Goal: Transaction & Acquisition: Purchase product/service

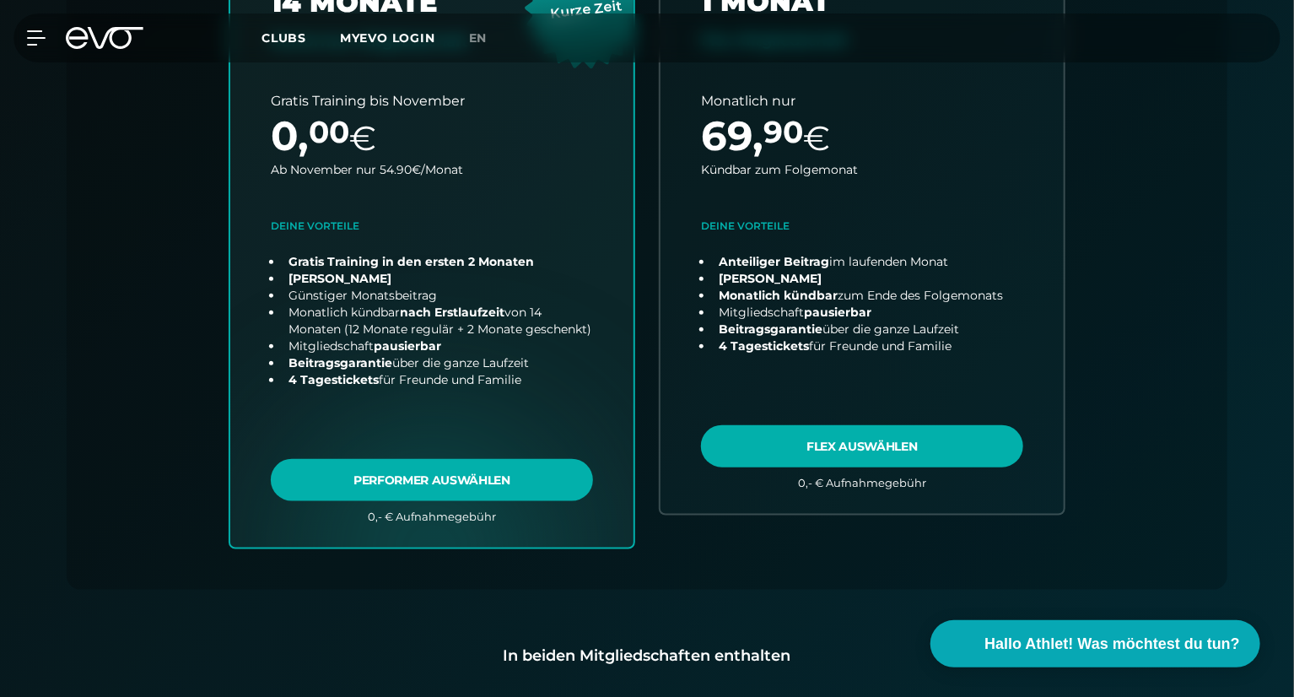
scroll to position [708, 0]
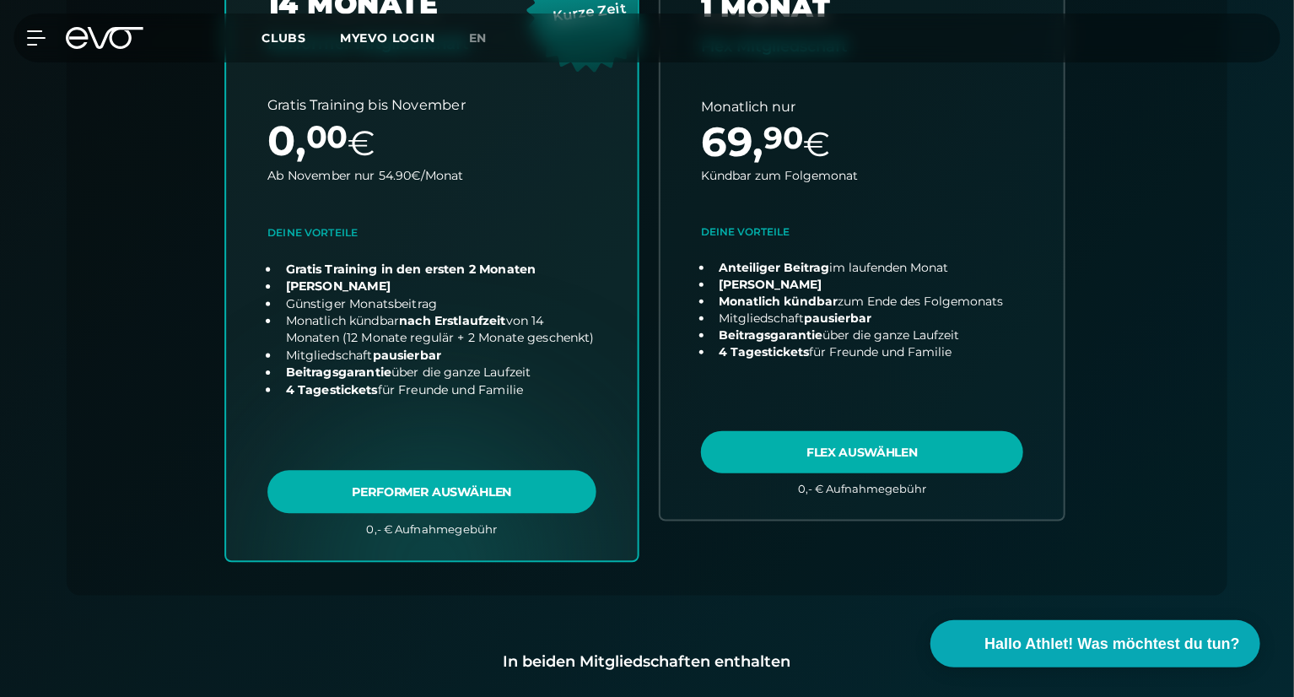
click at [461, 482] on link "choose plan" at bounding box center [432, 228] width 412 height 664
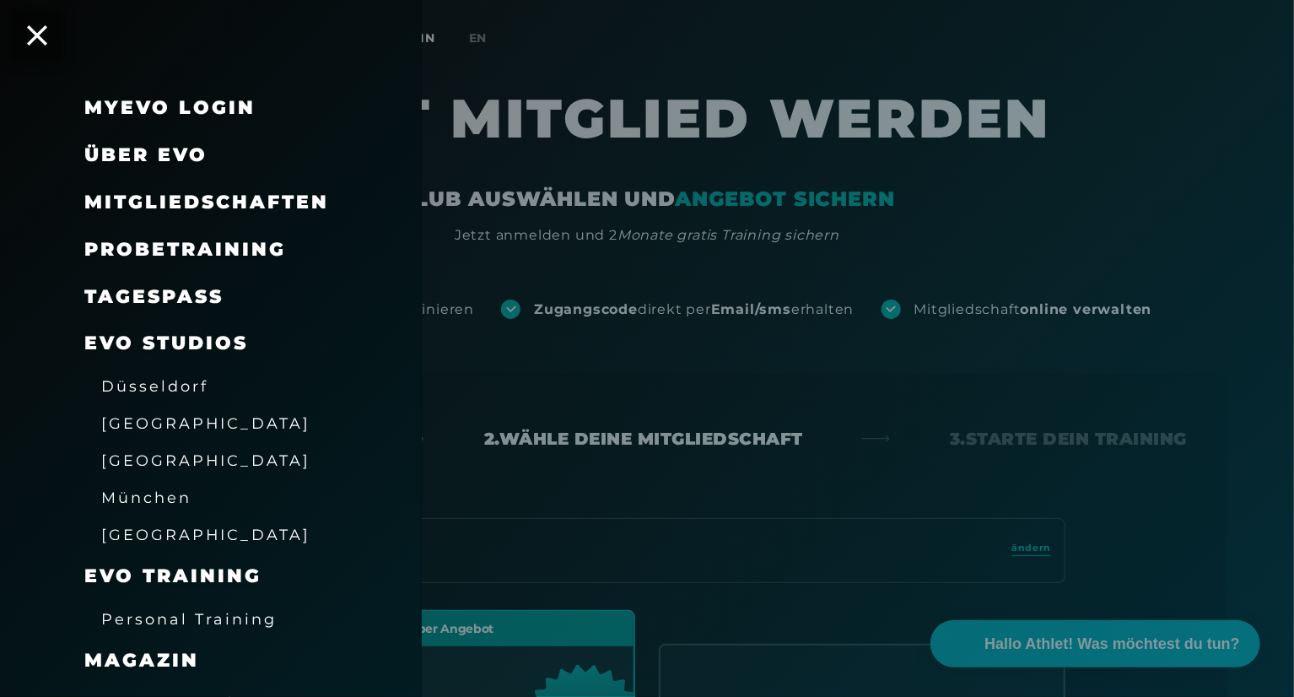
click at [162, 241] on span "Probetraining" at bounding box center [185, 249] width 202 height 23
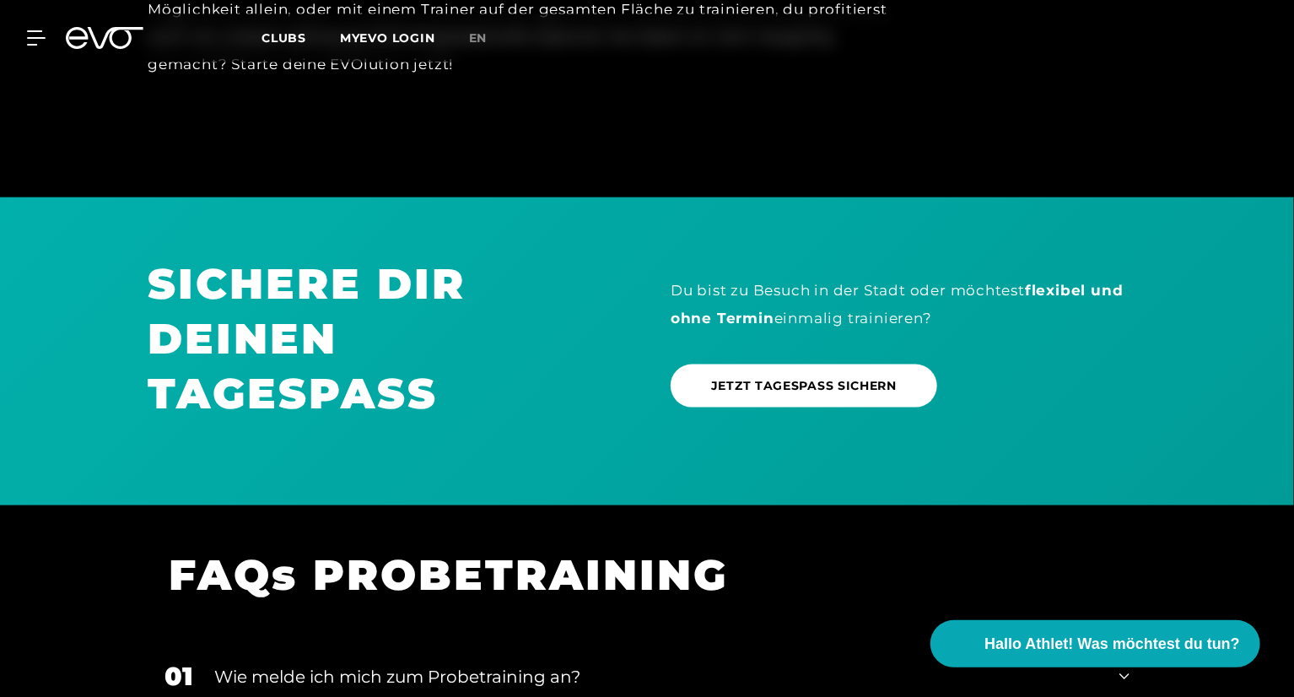
scroll to position [876, 0]
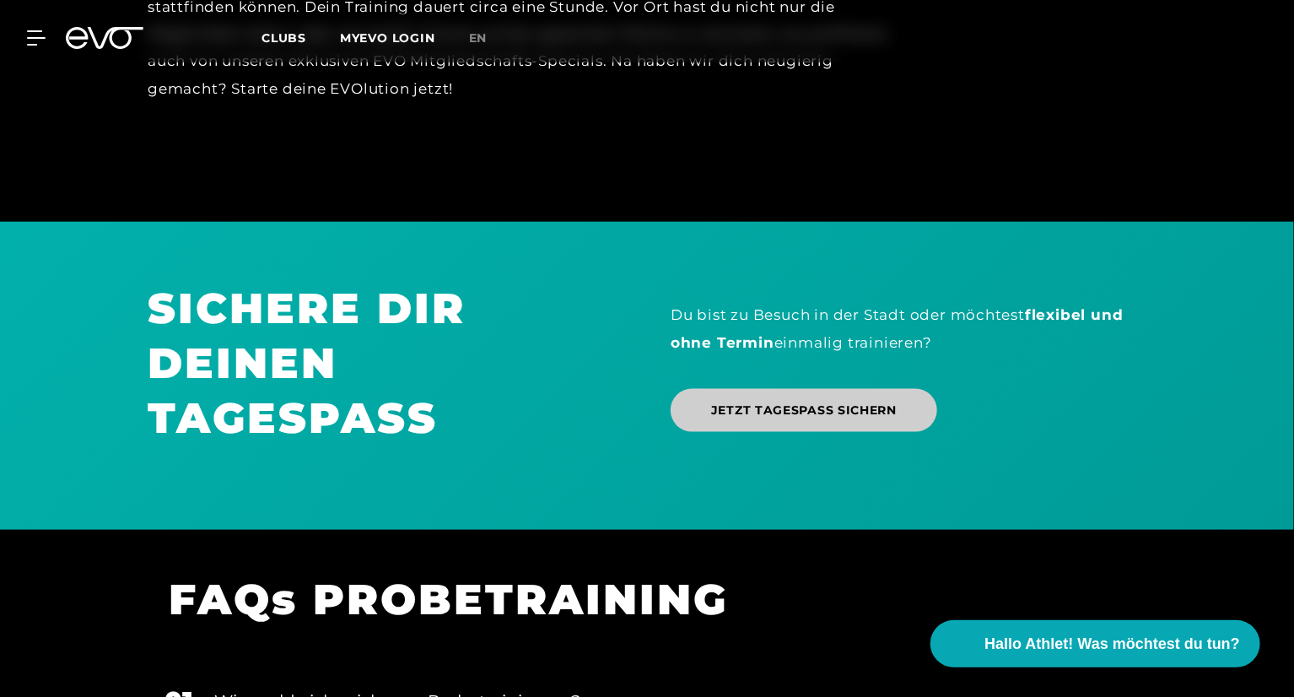
click at [742, 389] on link "JETZT TAGESPASS SICHERN" at bounding box center [804, 410] width 267 height 43
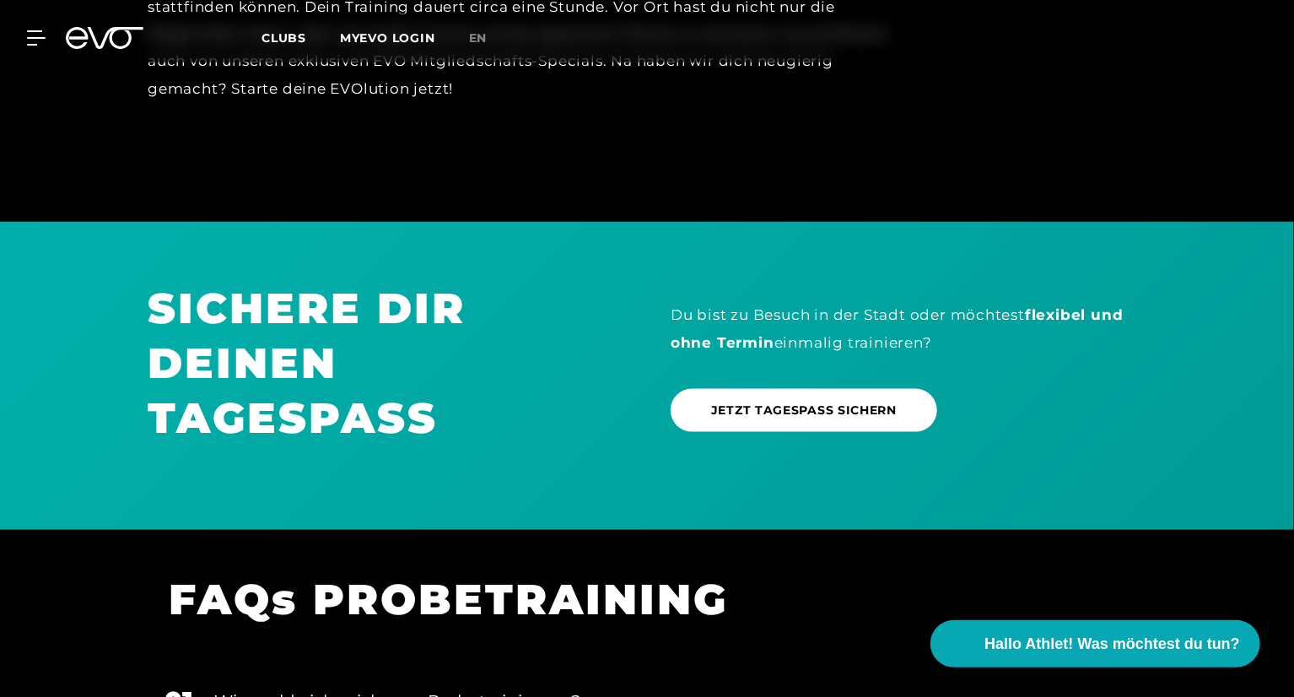
click at [57, 34] on div at bounding box center [105, 38] width 98 height 22
click at [43, 35] on icon at bounding box center [39, 37] width 24 height 15
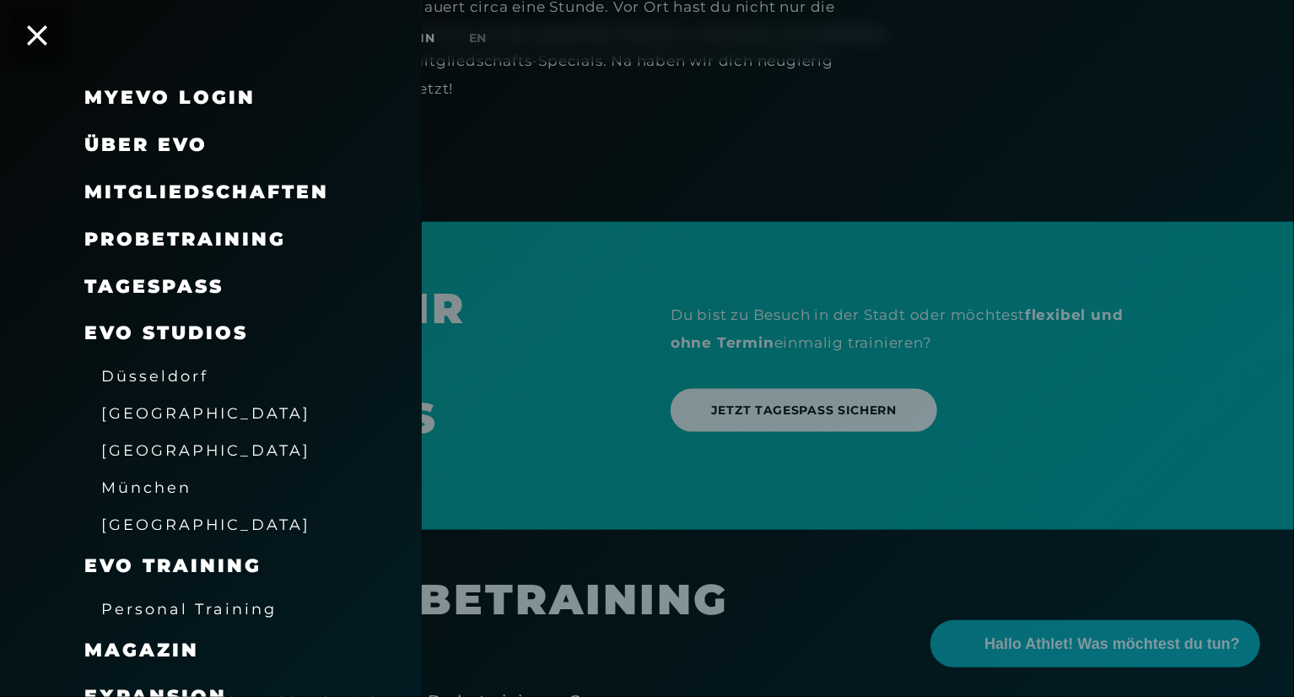
scroll to position [0, 0]
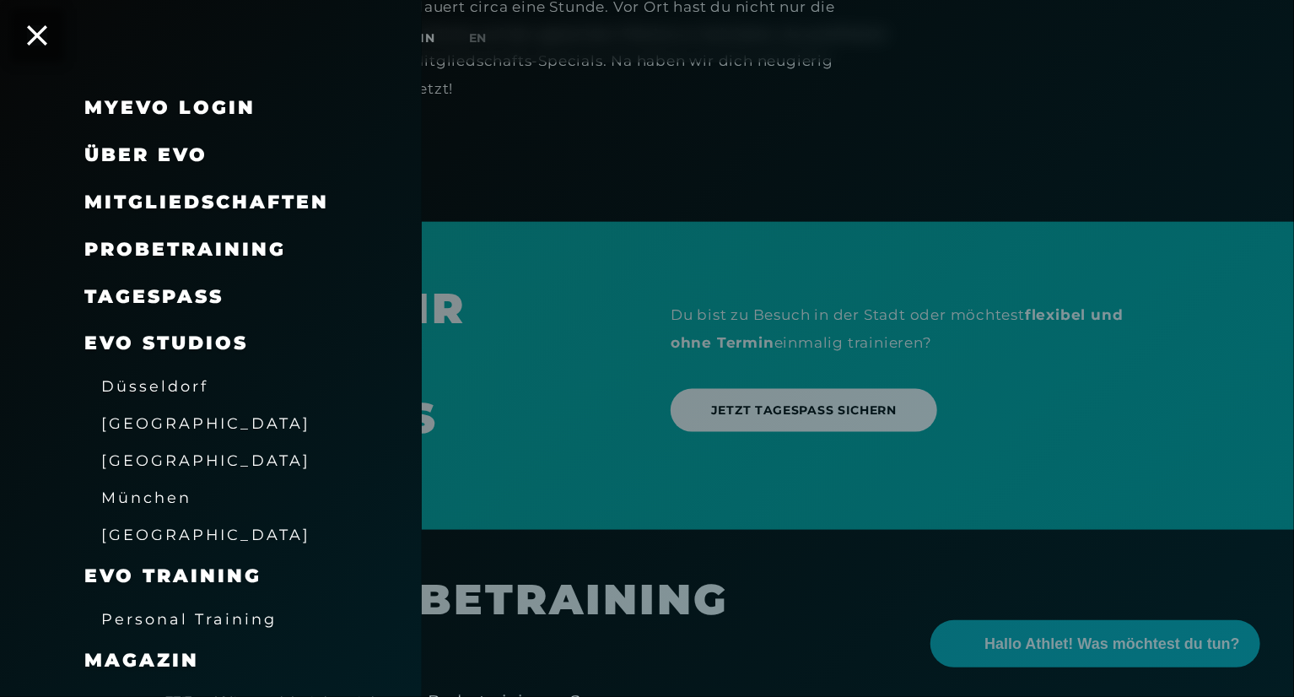
click at [135, 419] on span "[GEOGRAPHIC_DATA]" at bounding box center [205, 423] width 209 height 18
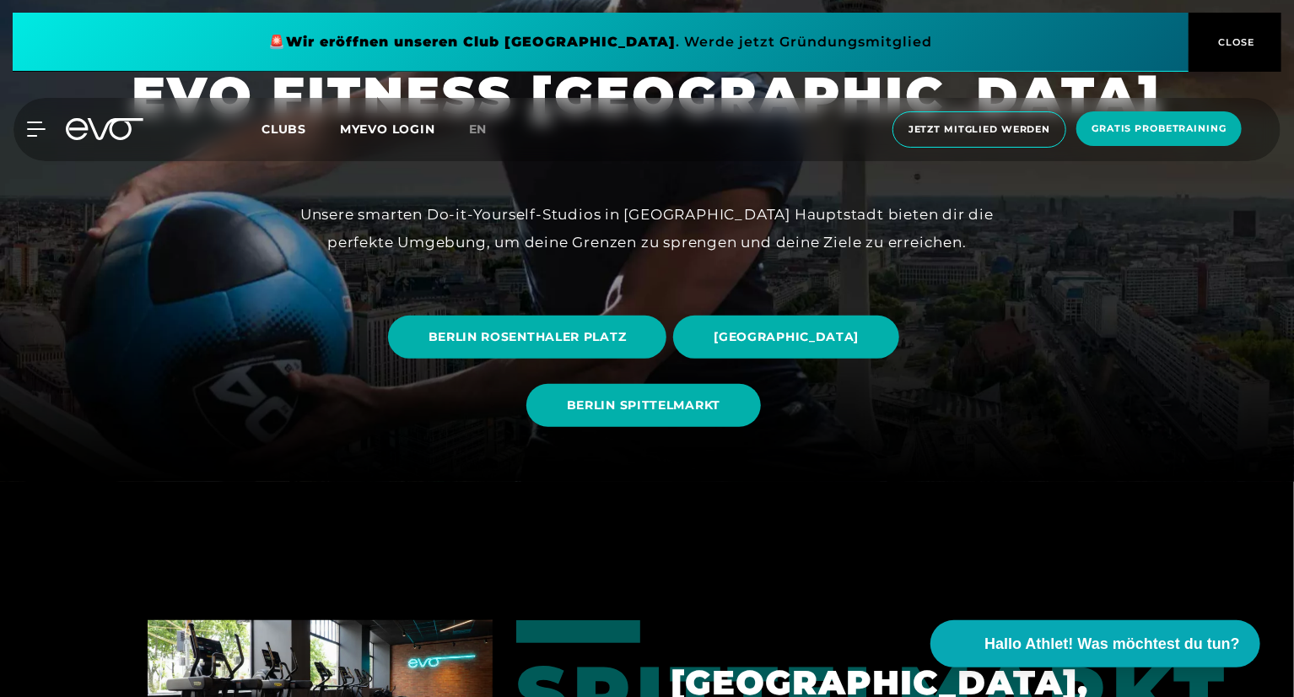
scroll to position [187, 0]
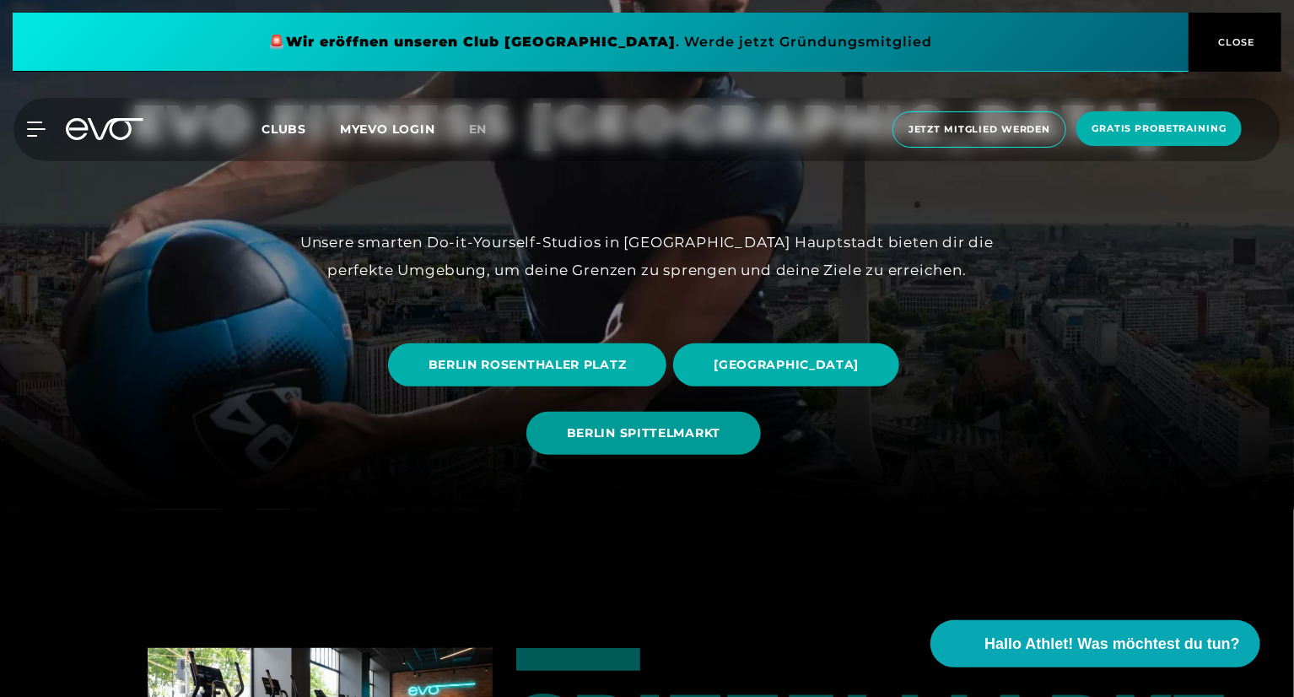
click at [655, 419] on span "BERLIN SPITTELMARKT" at bounding box center [643, 433] width 234 height 43
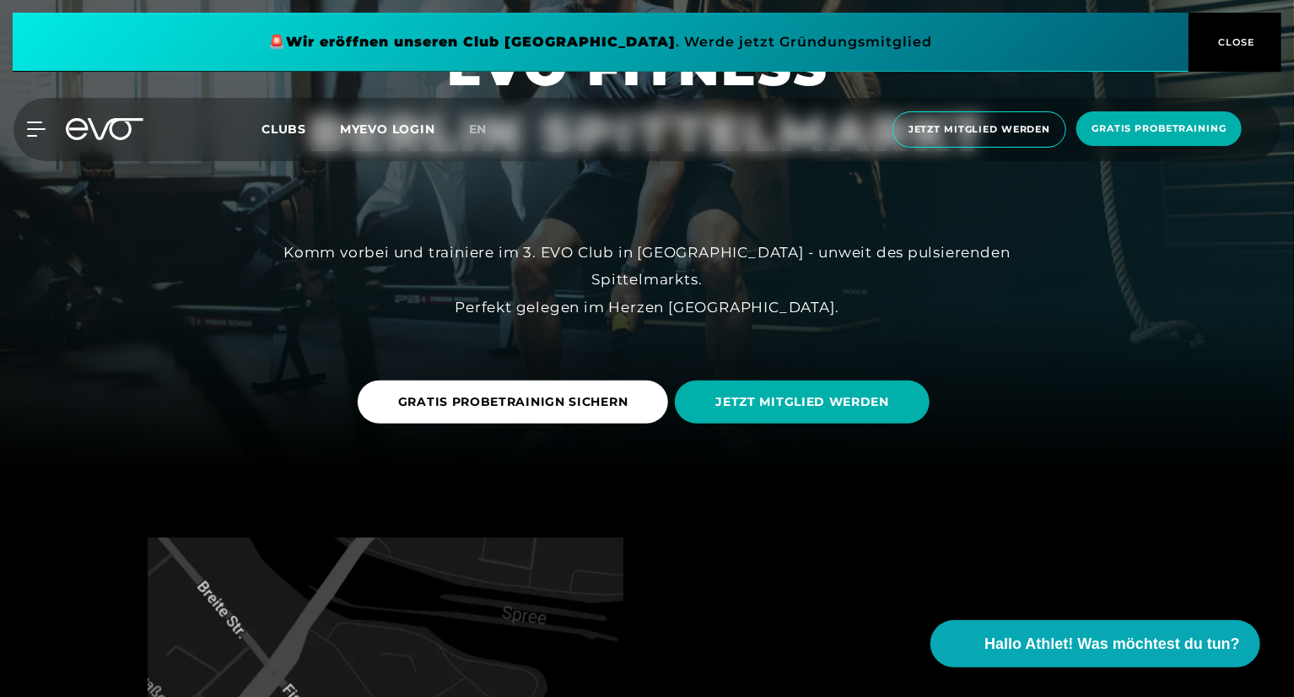
scroll to position [229, 0]
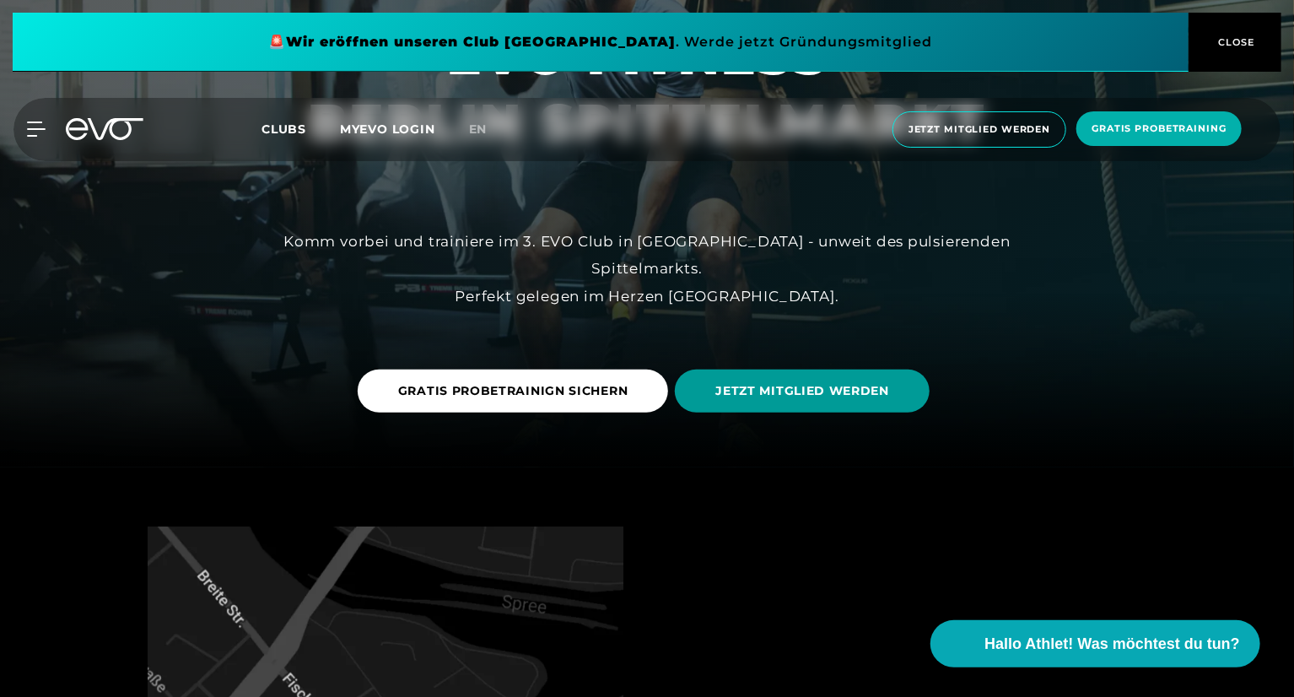
click at [723, 394] on span "JETZT MITGLIED WERDEN" at bounding box center [802, 391] width 174 height 18
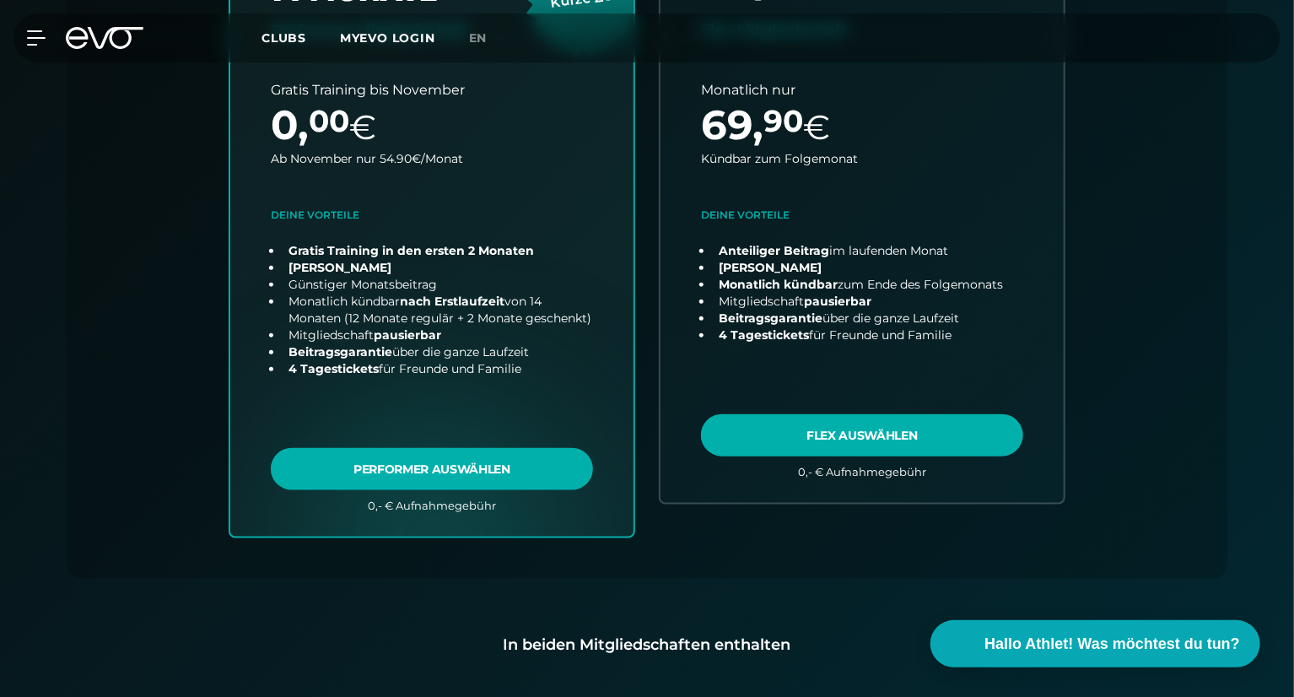
scroll to position [729, 0]
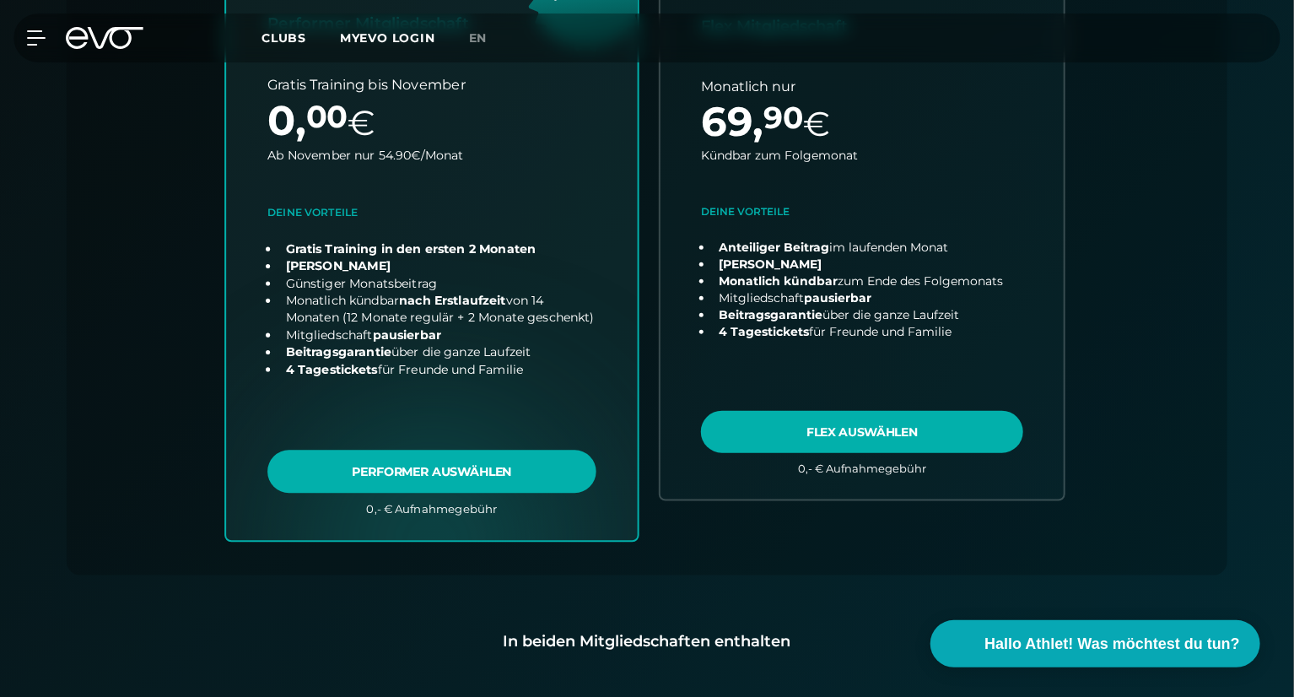
click at [468, 465] on link "choose plan" at bounding box center [432, 208] width 412 height 664
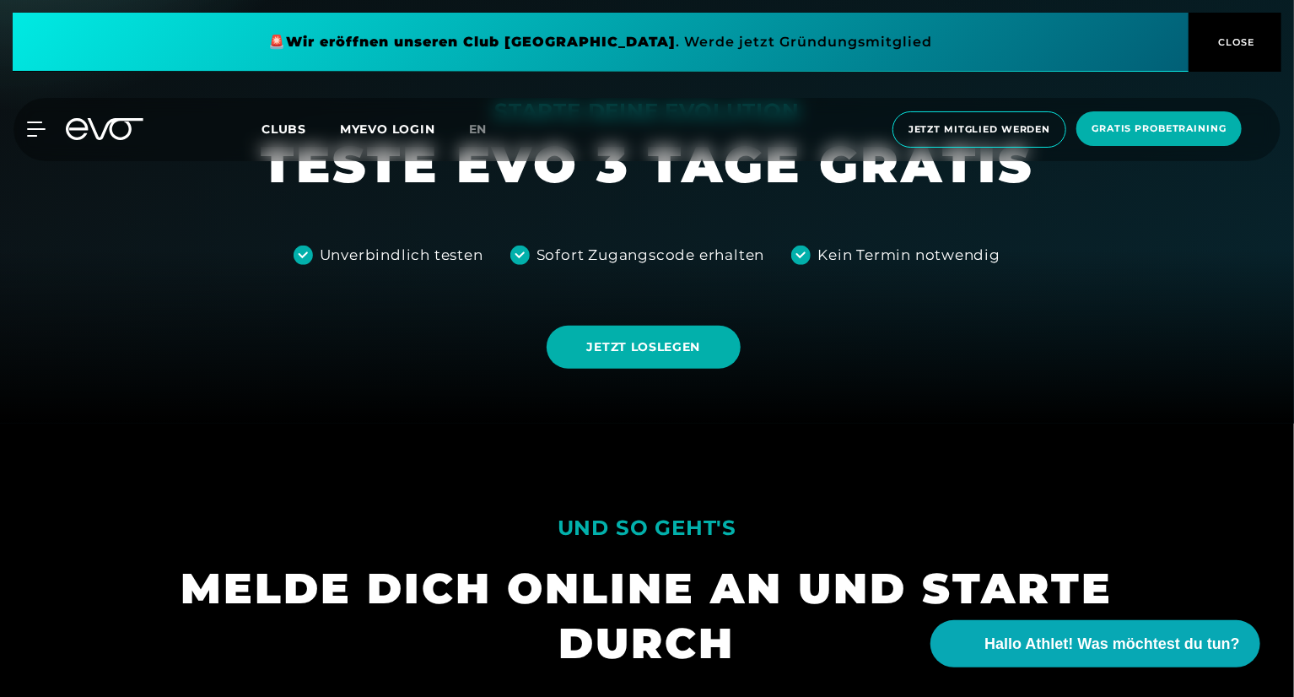
scroll to position [245, 0]
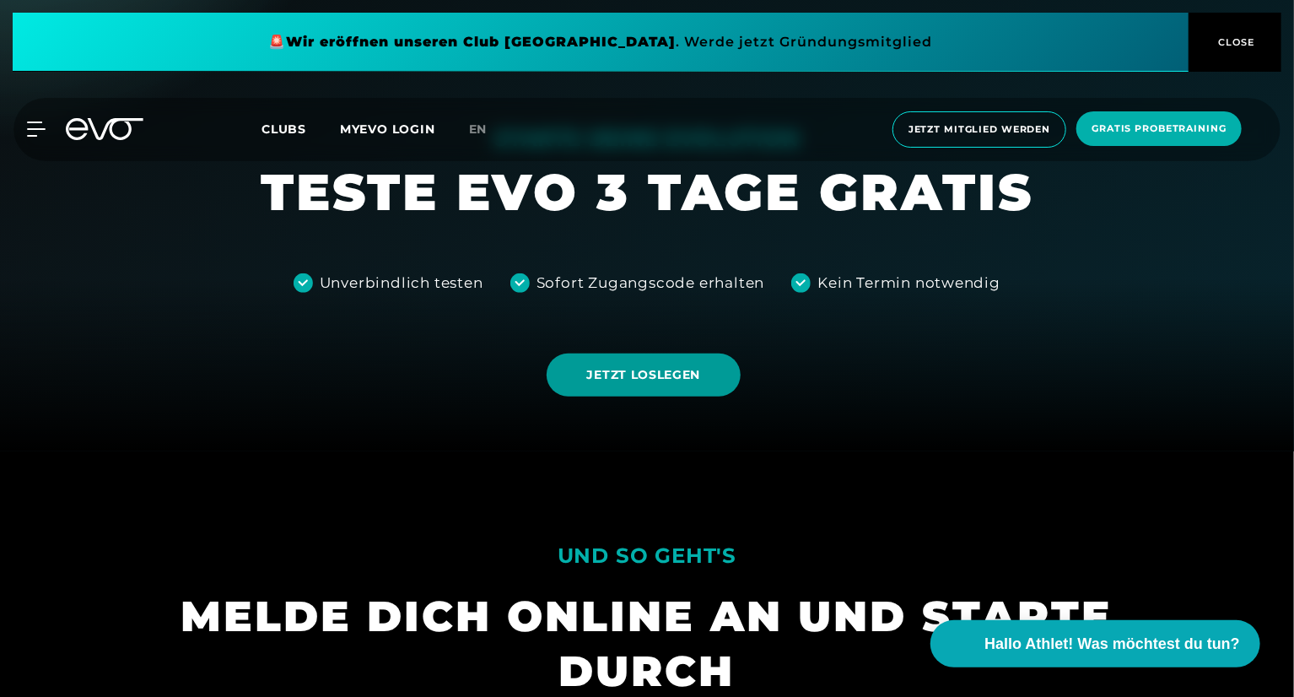
click at [663, 388] on span "JETZT LOSLEGEN" at bounding box center [644, 374] width 195 height 43
click at [633, 369] on span "JETZT LOSLEGEN" at bounding box center [644, 375] width 114 height 18
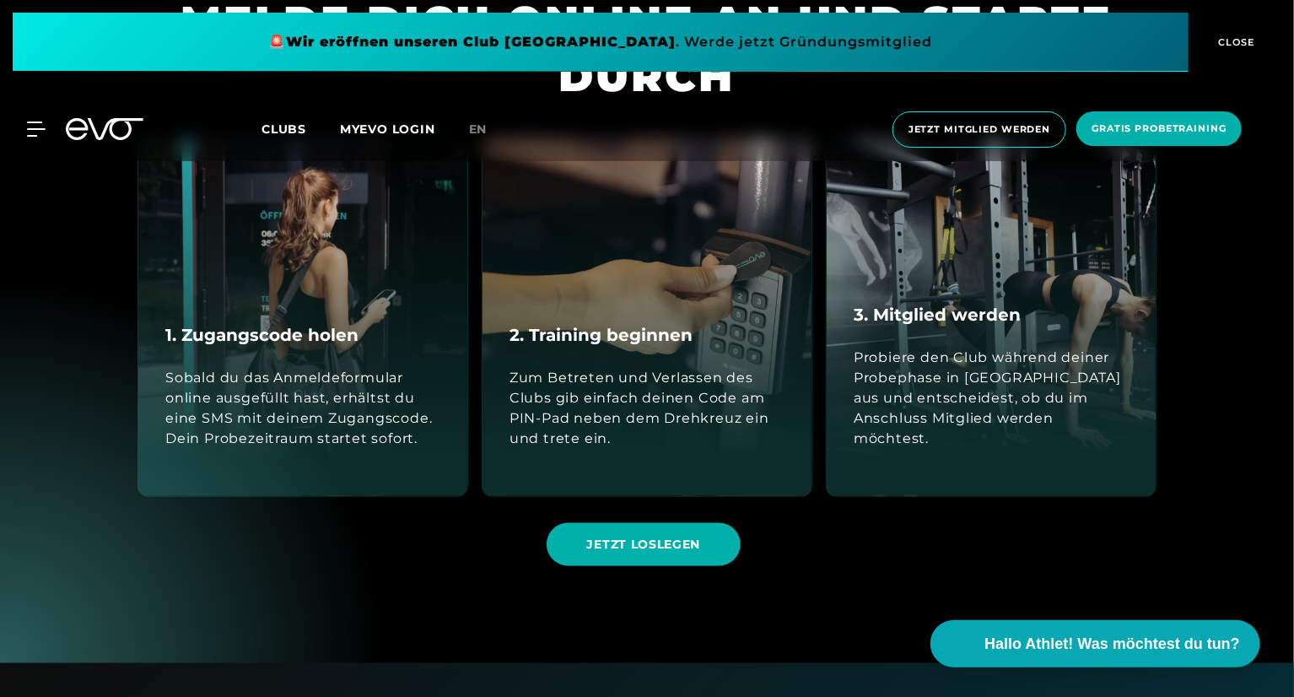
scroll to position [839, 0]
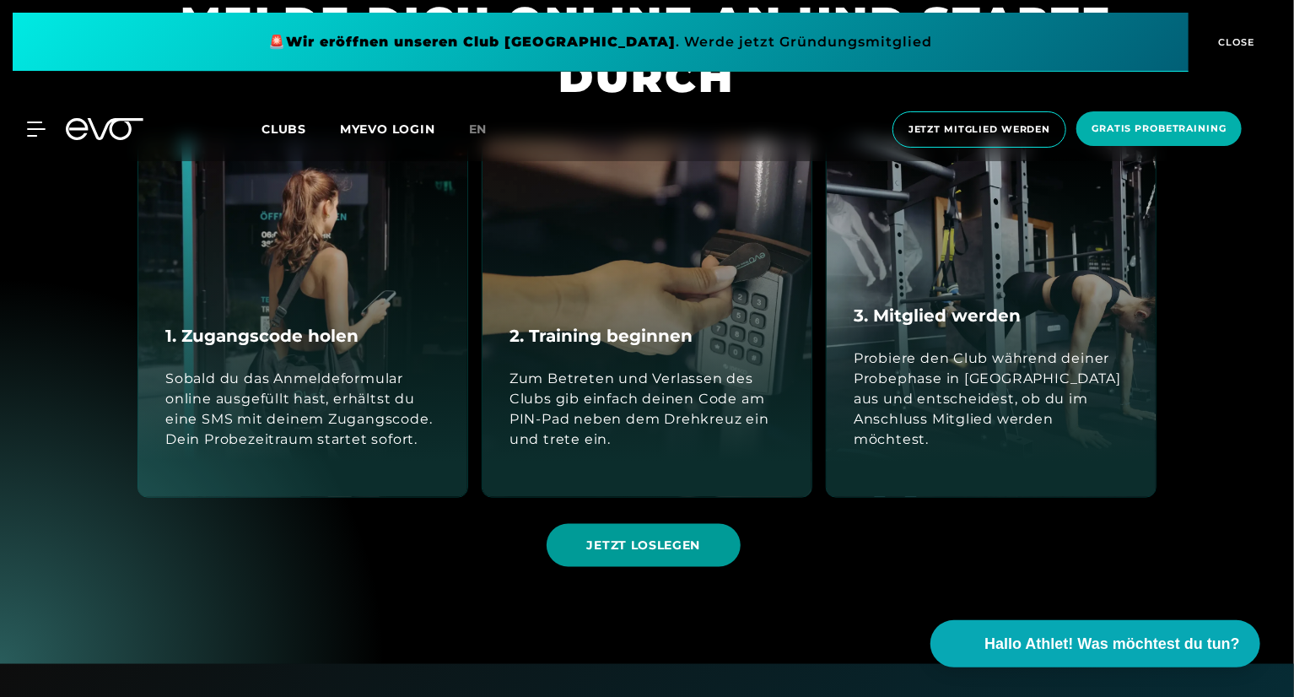
click at [633, 543] on span "JETZT LOSLEGEN" at bounding box center [644, 545] width 114 height 18
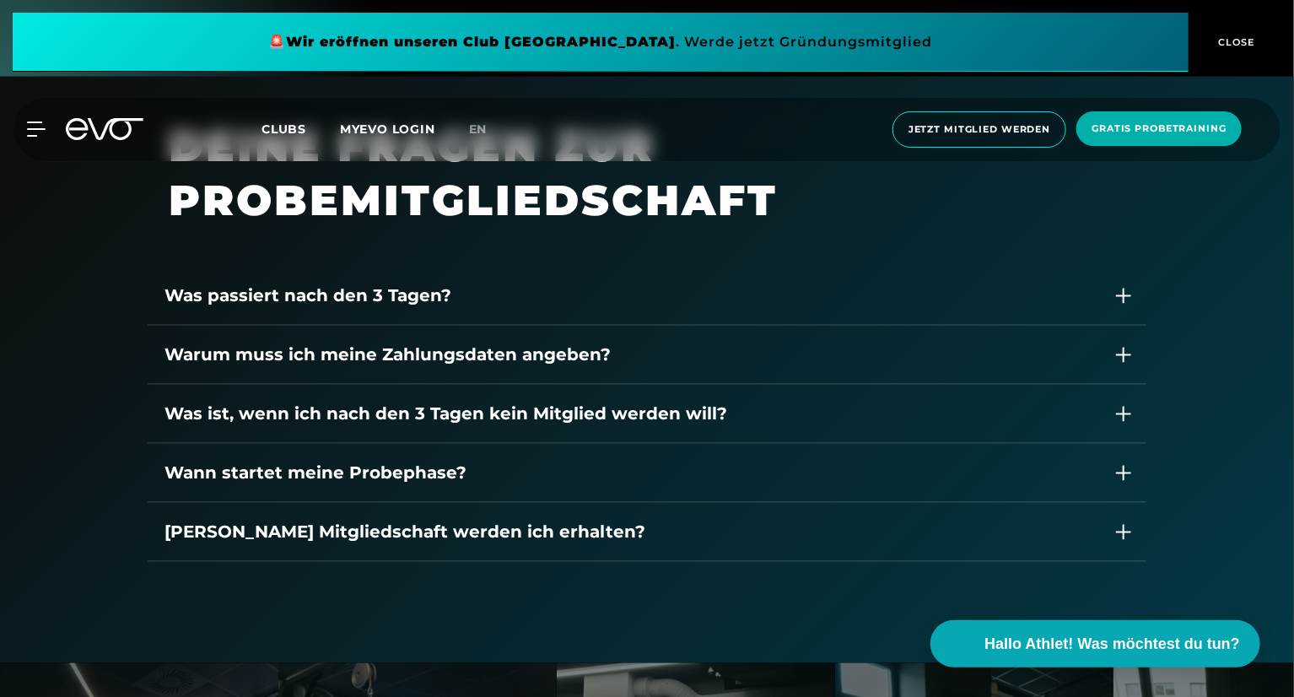
scroll to position [1423, 0]
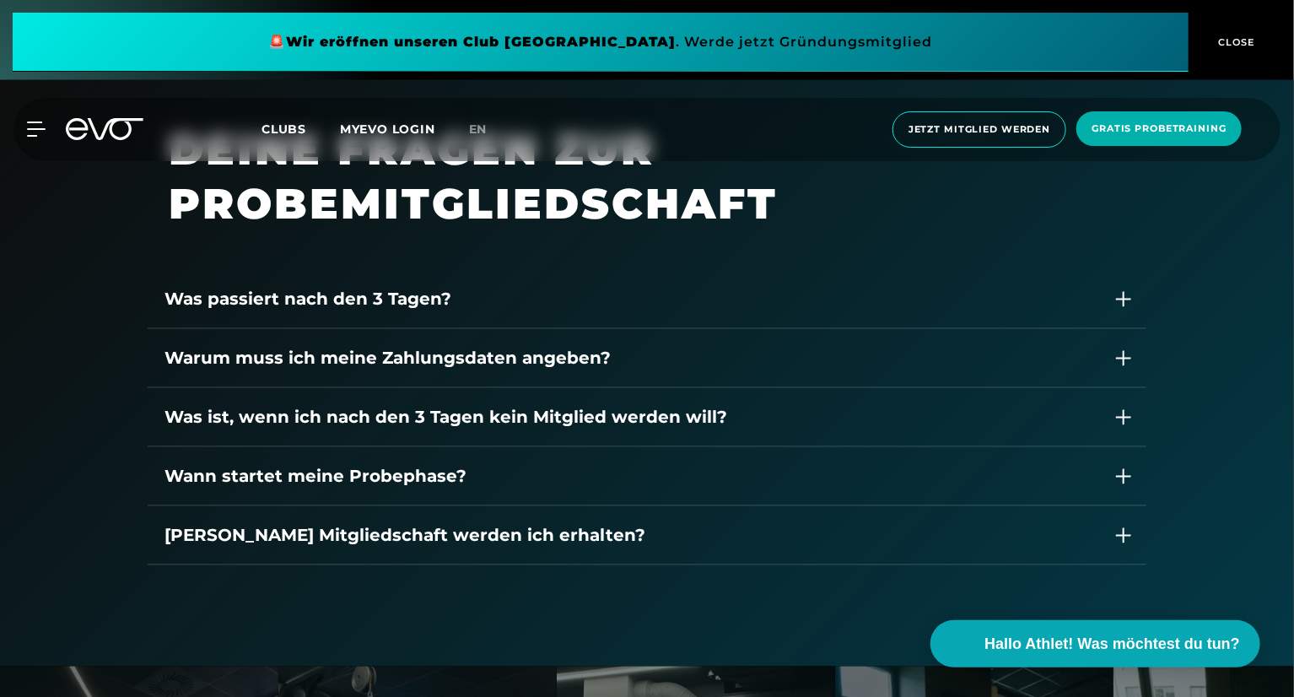
click at [484, 305] on div "Was passiert nach den 3 Tagen?" at bounding box center [630, 299] width 932 height 25
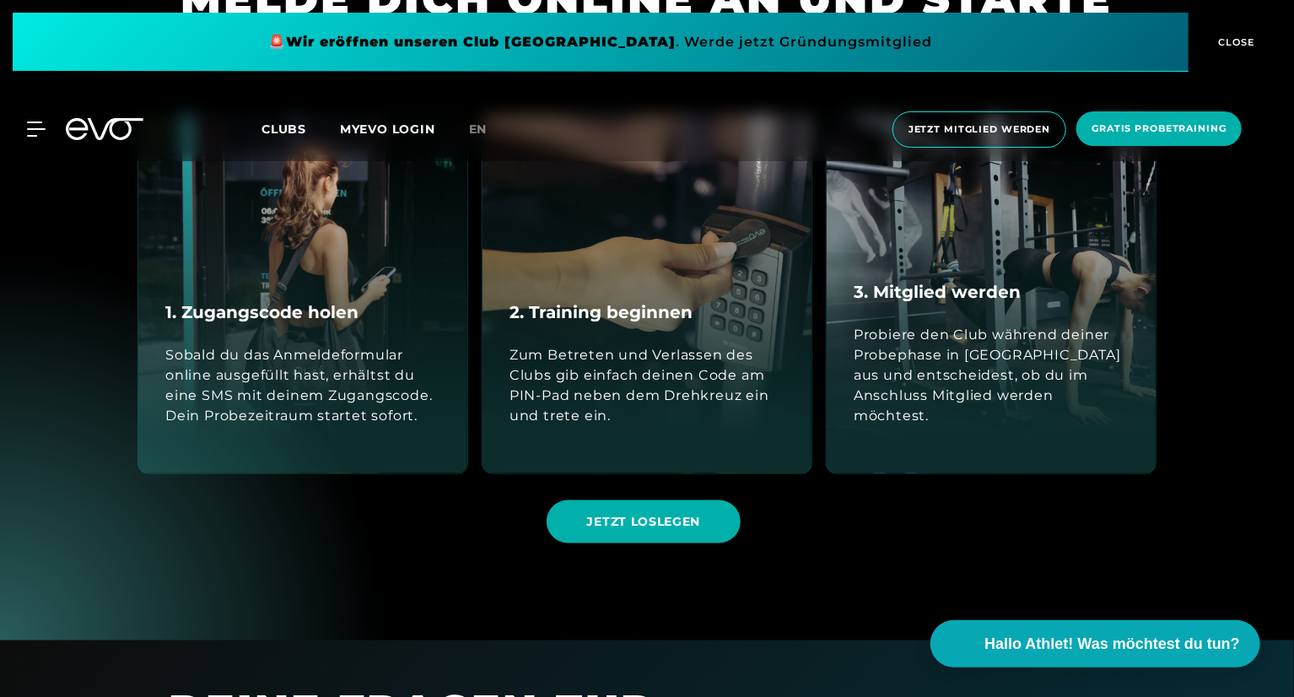
scroll to position [866, 0]
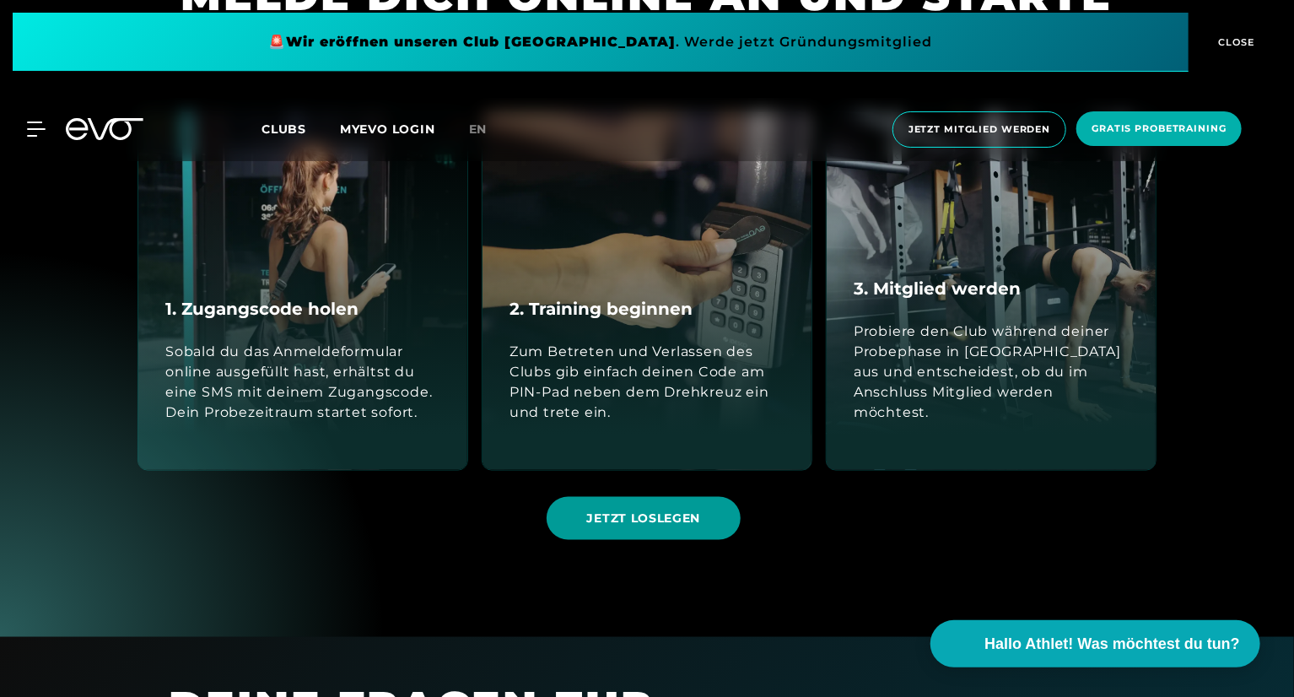
click at [659, 514] on span "JETZT LOSLEGEN" at bounding box center [644, 518] width 114 height 18
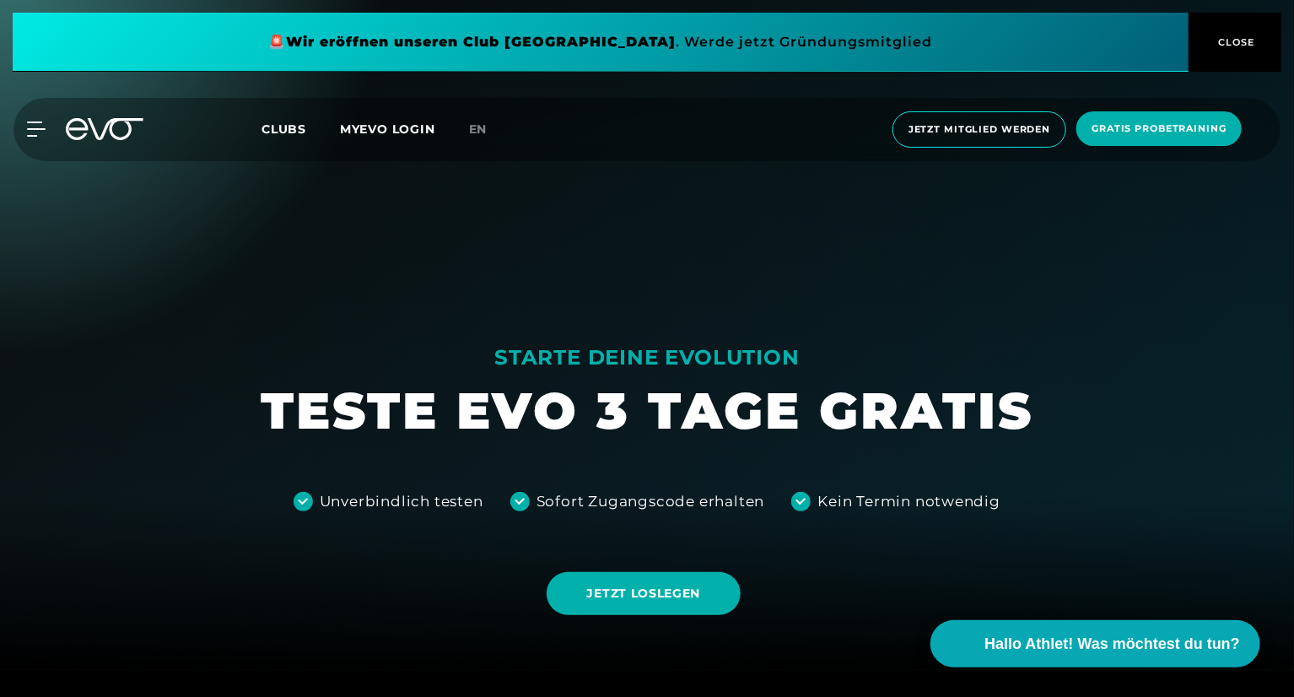
scroll to position [0, 0]
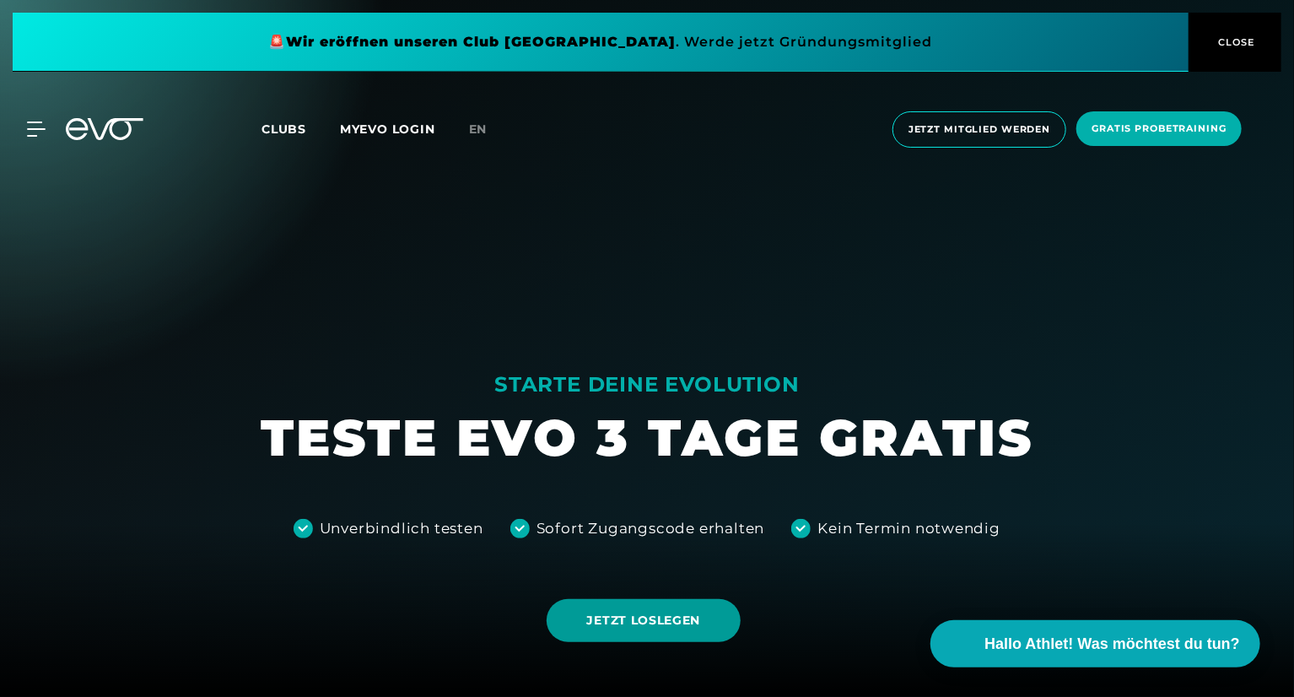
click at [631, 636] on span "JETZT LOSLEGEN" at bounding box center [644, 620] width 195 height 43
click at [67, 116] on div "MyEVO Login Über EVO Mitgliedschaften Probetraining TAGESPASS EVO Studios Düsse…" at bounding box center [646, 129] width 1287 height 63
click at [34, 132] on icon at bounding box center [39, 128] width 24 height 15
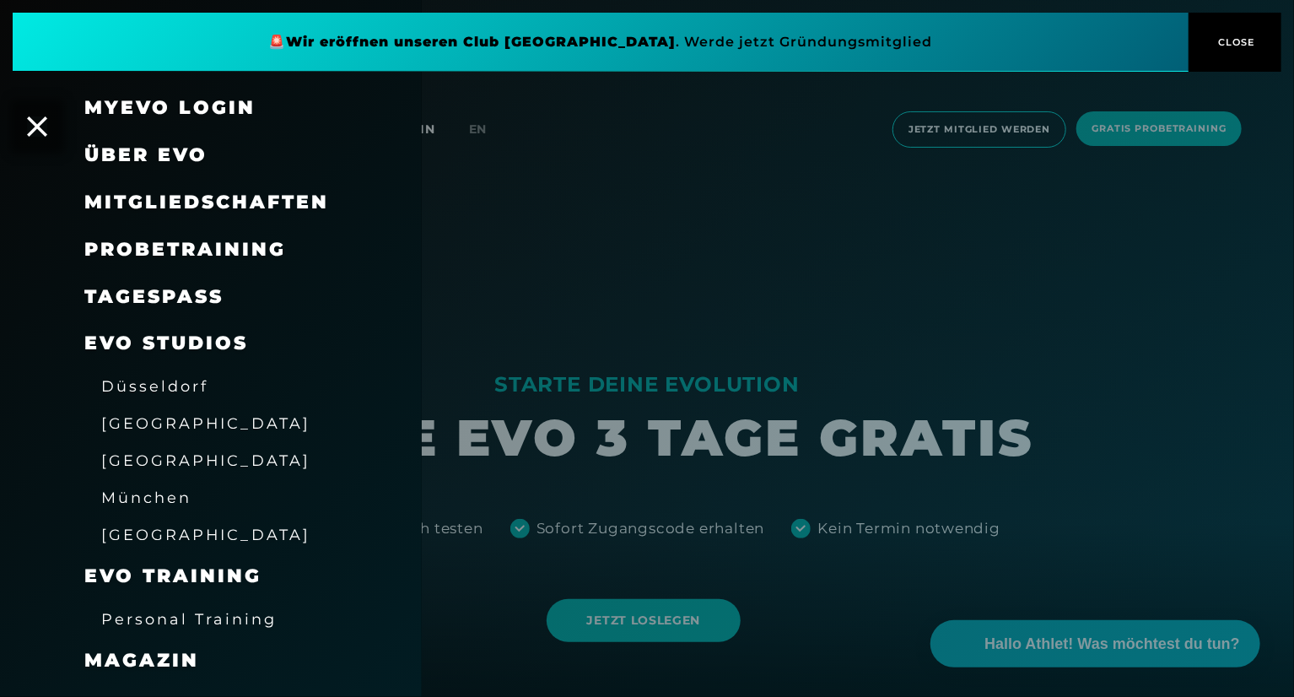
click at [219, 197] on span "Mitgliedschaften" at bounding box center [206, 202] width 245 height 23
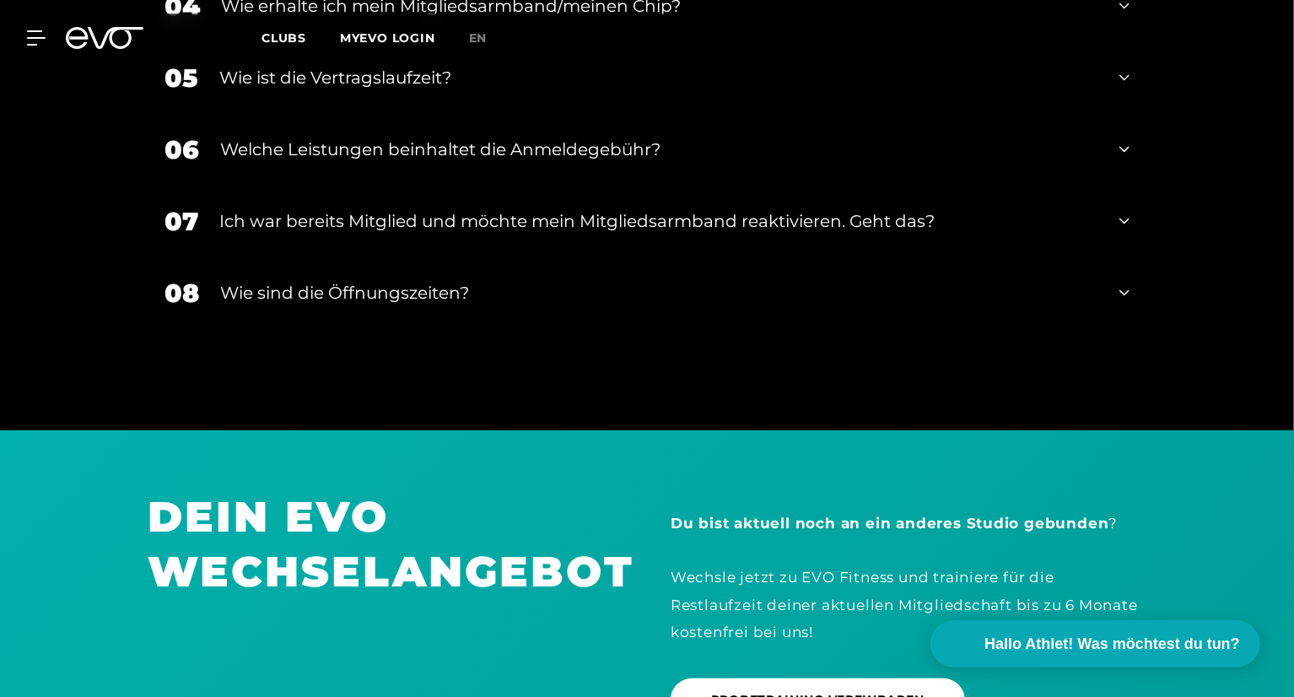
scroll to position [3689, 0]
